Goal: Check status

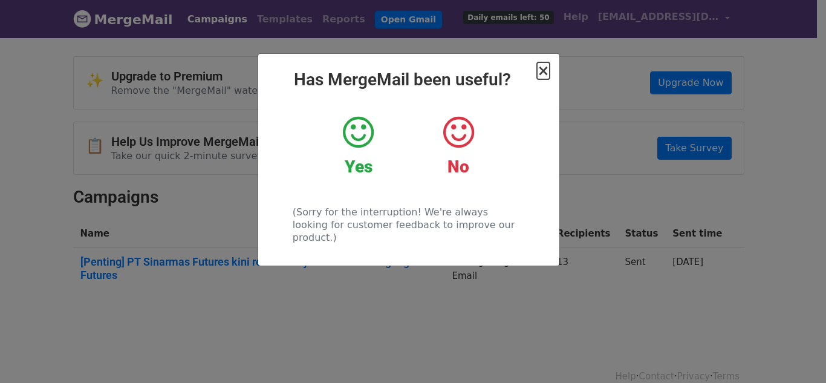
click at [539, 71] on span "×" at bounding box center [543, 70] width 12 height 17
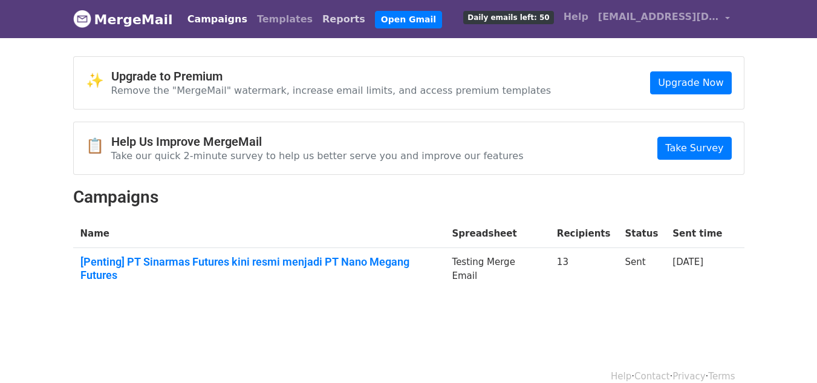
click at [317, 19] on link "Reports" at bounding box center [343, 19] width 53 height 24
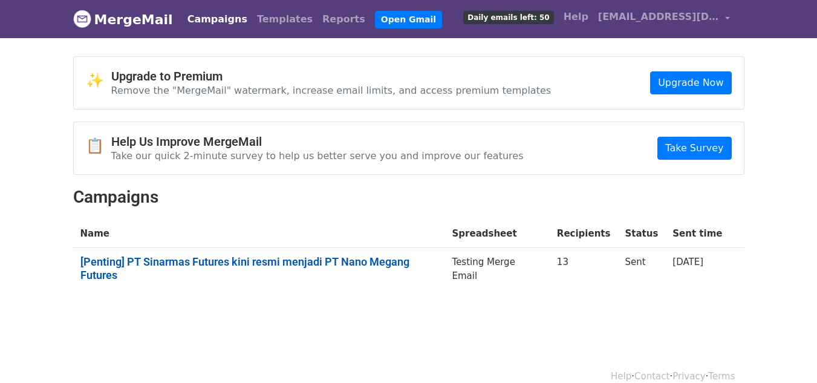
click at [230, 258] on link "[Penting] PT Sinarmas Futures kini resmi menjadi PT Nano Megang Futures" at bounding box center [258, 268] width 357 height 26
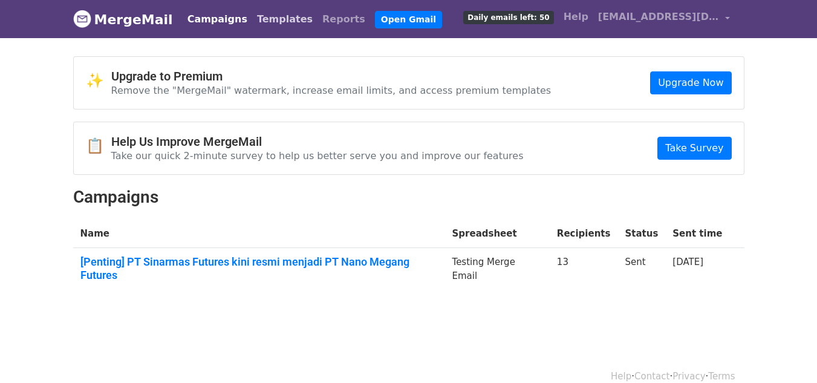
click at [259, 18] on link "Templates" at bounding box center [284, 19] width 65 height 24
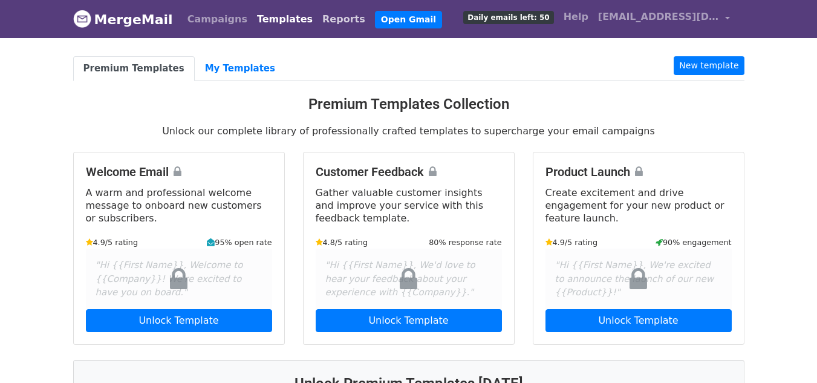
click at [317, 25] on link "Reports" at bounding box center [343, 19] width 53 height 24
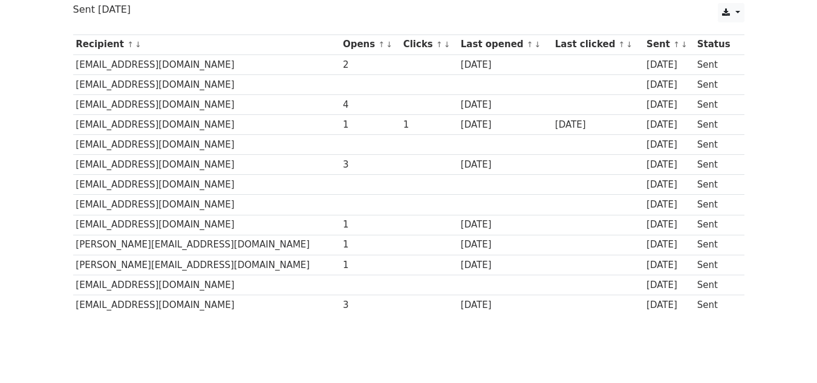
scroll to position [146, 0]
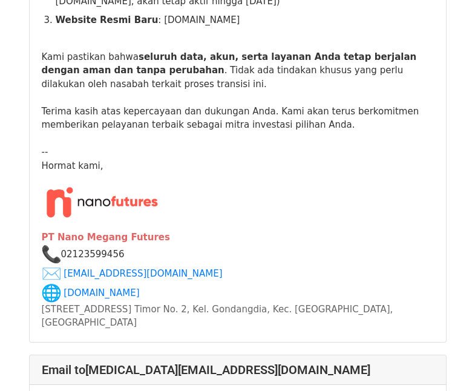
scroll to position [423, 0]
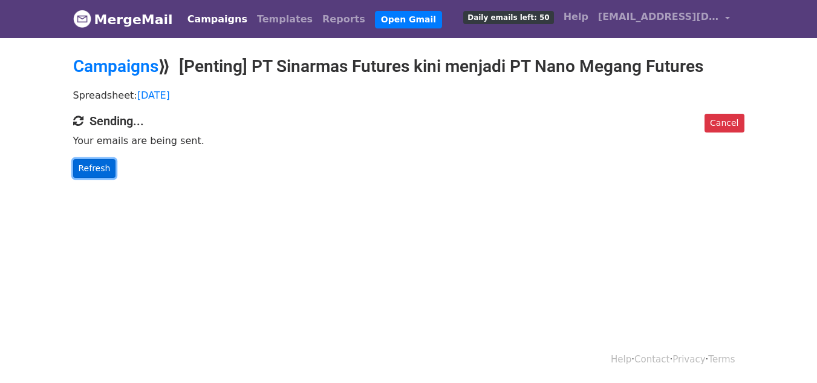
click at [92, 161] on link "Refresh" at bounding box center [94, 168] width 43 height 19
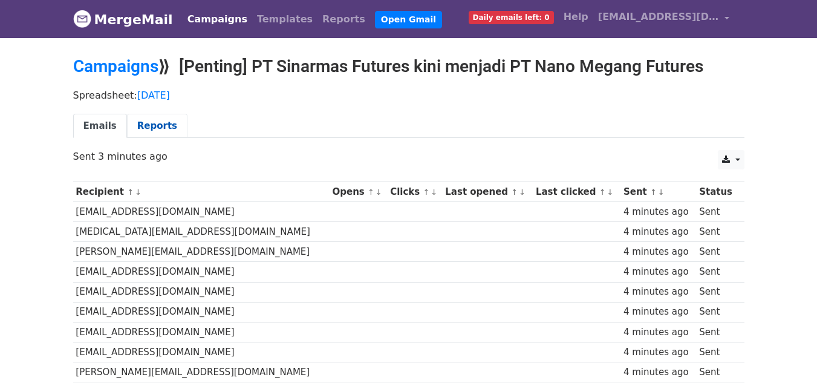
click at [144, 132] on link "Reports" at bounding box center [157, 126] width 60 height 25
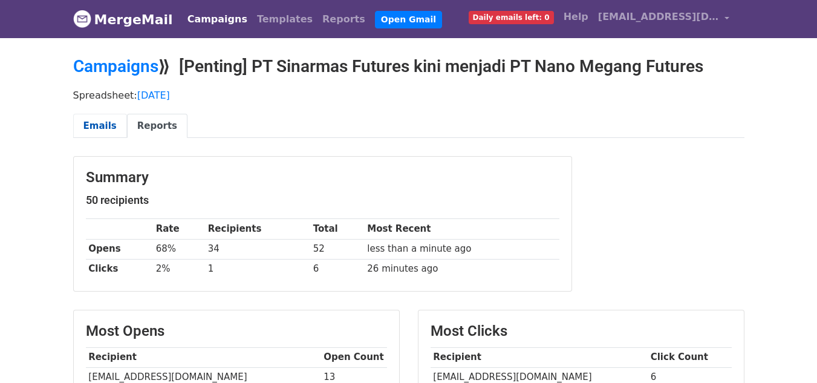
click at [111, 128] on link "Emails" at bounding box center [100, 126] width 54 height 25
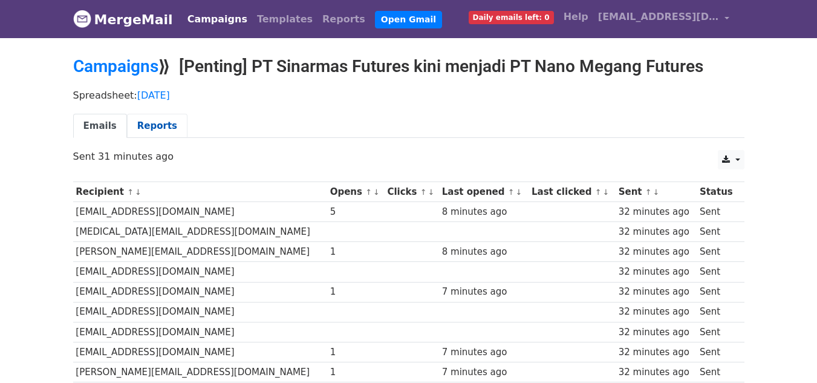
click at [146, 125] on link "Reports" at bounding box center [157, 126] width 60 height 25
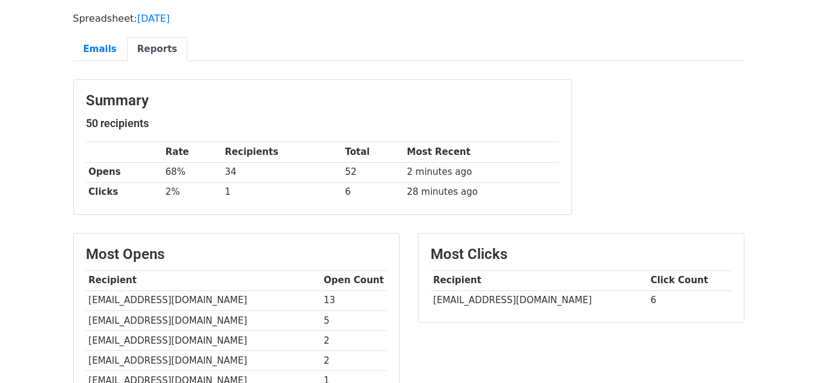
scroll to position [60, 0]
